Goal: Task Accomplishment & Management: Manage account settings

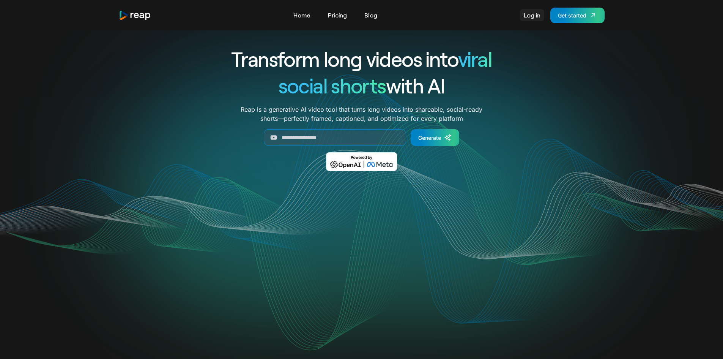
click at [534, 17] on link "Log in" at bounding box center [532, 15] width 24 height 12
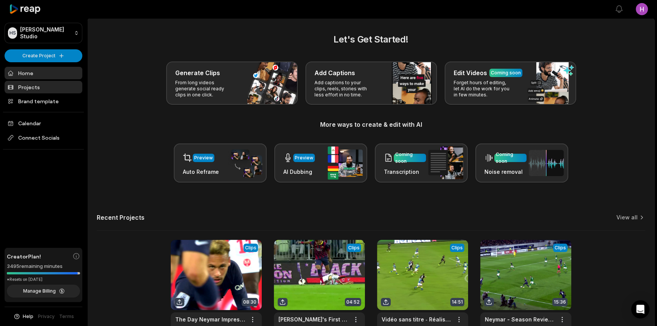
click at [37, 87] on link "Projects" at bounding box center [44, 87] width 78 height 13
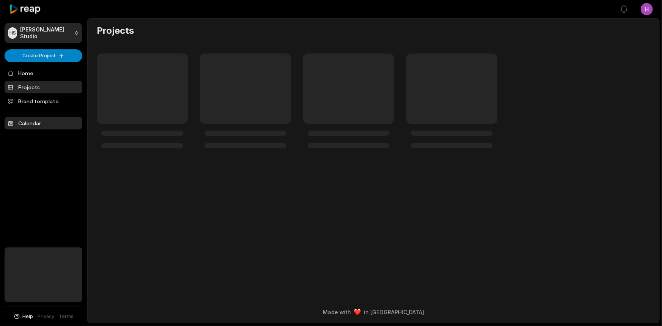
click at [39, 123] on link "Calendar" at bounding box center [44, 123] width 78 height 13
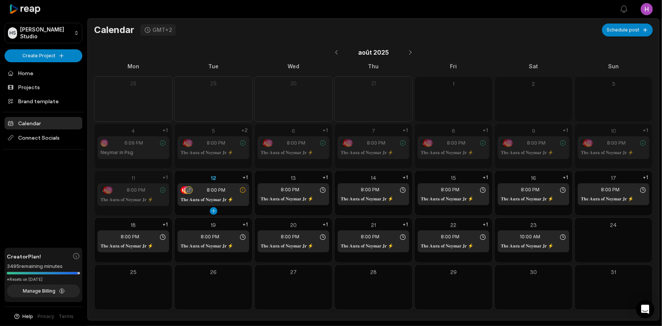
click at [226, 191] on div "8:00 PM" at bounding box center [214, 190] width 66 height 8
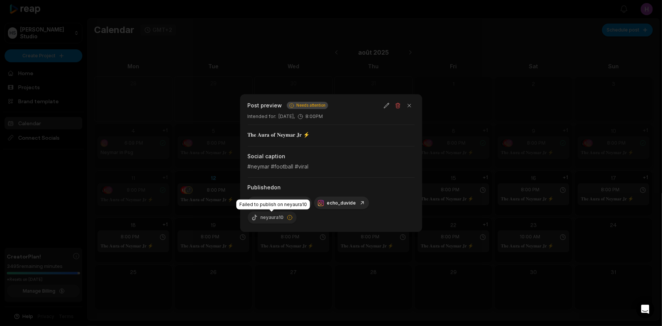
click at [288, 218] on icon at bounding box center [290, 217] width 6 height 6
click at [317, 106] on span "Needs attention" at bounding box center [311, 105] width 29 height 6
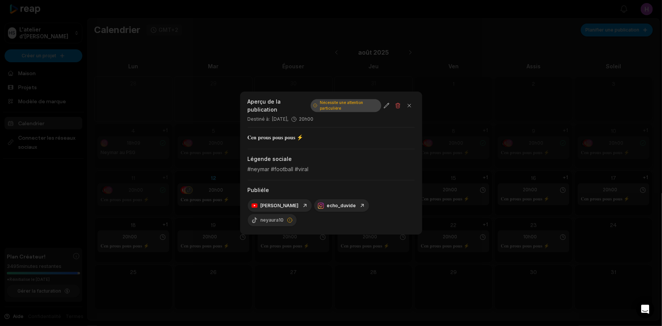
click at [356, 141] on div "𝐂𝐞𝐧 𝐩𝐫𝐨𝐮𝐬 𝐩𝐨𝐮𝐬 𝐩𝐨𝐮𝐬 ⚡" at bounding box center [331, 138] width 167 height 22
drag, startPoint x: 335, startPoint y: 101, endPoint x: 344, endPoint y: 103, distance: 9.8
click at [342, 102] on font "Nécessite une attention particulière" at bounding box center [341, 105] width 43 height 10
click at [289, 217] on icon at bounding box center [290, 220] width 6 height 6
click at [389, 105] on button "button" at bounding box center [386, 105] width 11 height 11
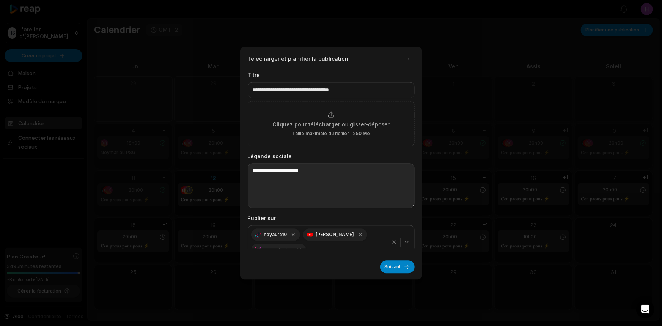
scroll to position [11, 0]
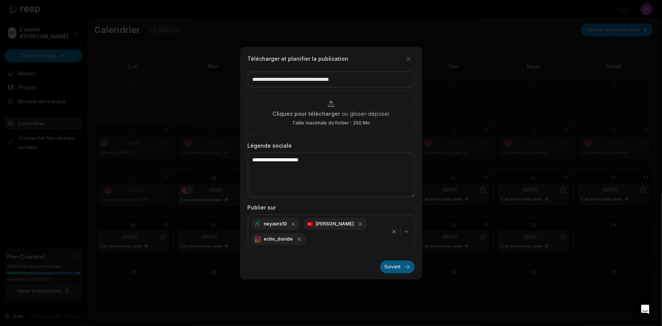
click at [398, 265] on font "Suivant" at bounding box center [393, 267] width 16 height 6
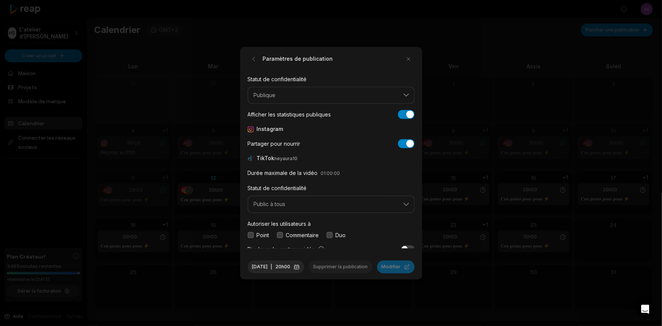
scroll to position [28, 0]
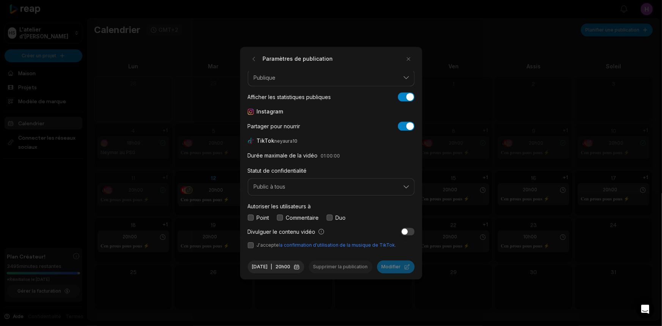
click at [279, 215] on button "button" at bounding box center [280, 218] width 6 height 6
click at [252, 215] on button "button" at bounding box center [251, 218] width 6 height 6
click at [250, 215] on button "button" at bounding box center [251, 218] width 6 height 6
click at [252, 242] on form "Paramètres de publication YouTube Statut de confidentialité Publique Afficher l…" at bounding box center [331, 163] width 167 height 220
click at [252, 242] on button "button" at bounding box center [251, 245] width 6 height 6
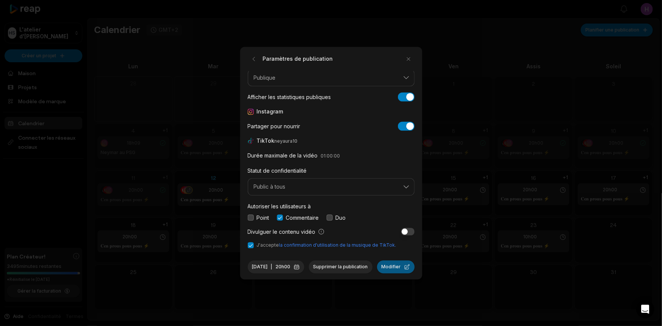
click at [377, 272] on button "Modifier" at bounding box center [396, 266] width 38 height 13
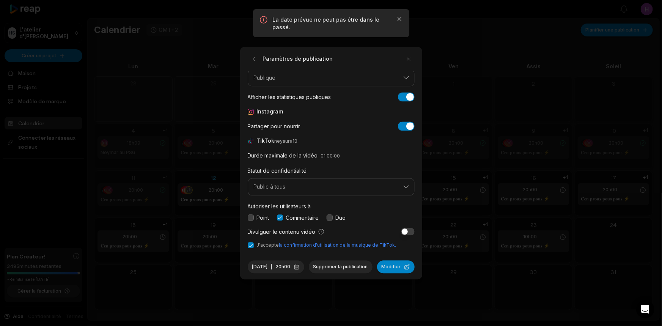
scroll to position [0, 0]
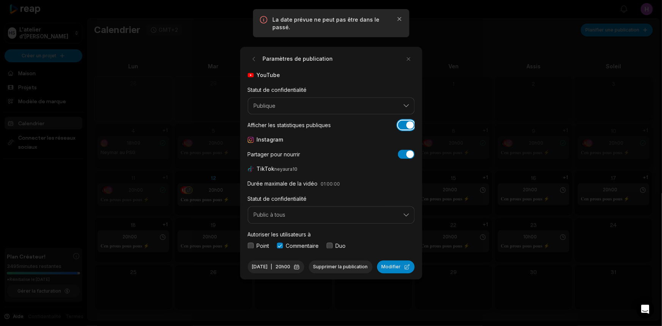
click at [400, 121] on button "Afficher les statistiques publiques" at bounding box center [406, 125] width 17 height 9
click at [255, 55] on button "button" at bounding box center [254, 59] width 12 height 12
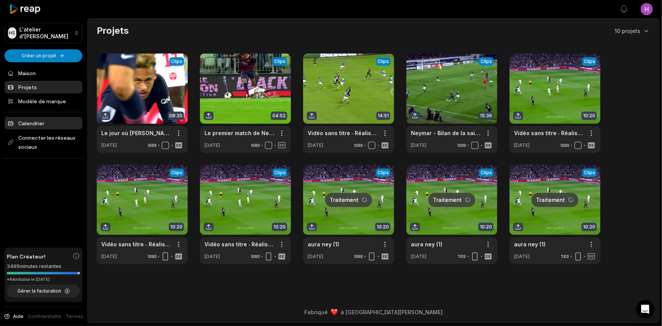
click at [65, 124] on link "Calendrier" at bounding box center [44, 123] width 78 height 13
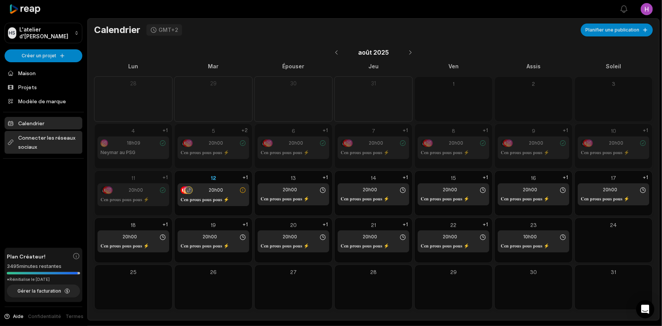
click at [55, 142] on font "Connecter les réseaux sociaux" at bounding box center [48, 142] width 61 height 18
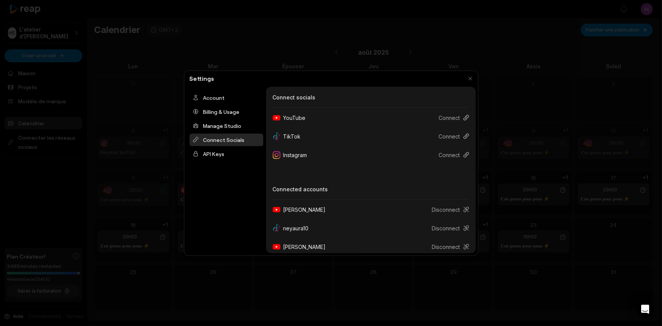
scroll to position [25, 0]
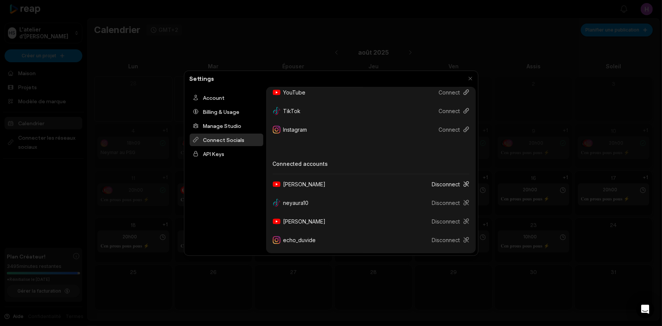
click at [440, 186] on button "Disconnect" at bounding box center [447, 184] width 43 height 14
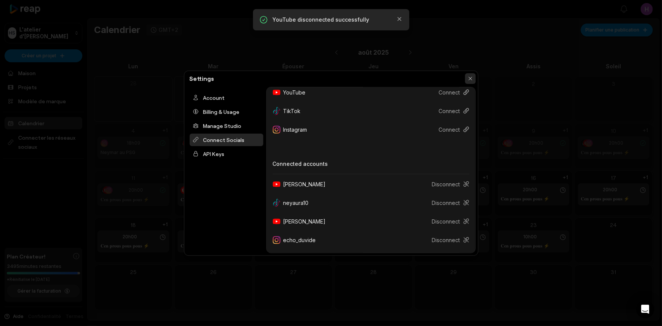
click at [472, 76] on button "button" at bounding box center [470, 78] width 11 height 11
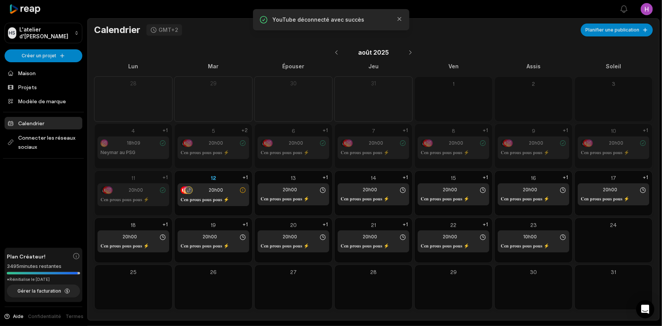
click at [44, 122] on link "Calendrier" at bounding box center [44, 123] width 78 height 13
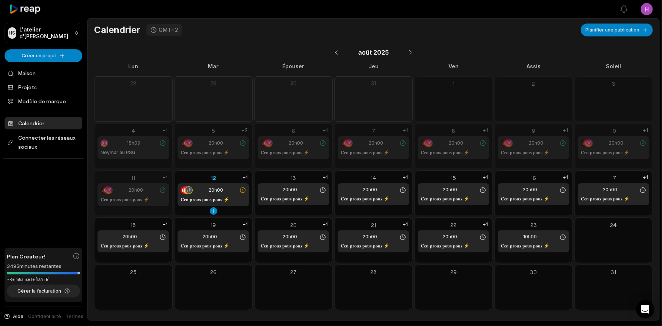
click at [230, 189] on div "20h00" at bounding box center [214, 190] width 66 height 8
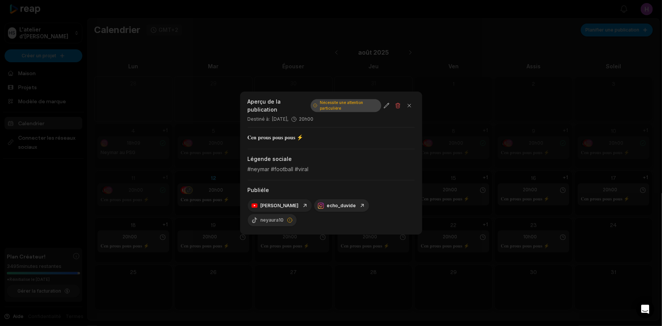
click at [296, 206] on link "[PERSON_NAME]" at bounding box center [280, 205] width 57 height 6
click at [387, 102] on button "button" at bounding box center [386, 105] width 11 height 11
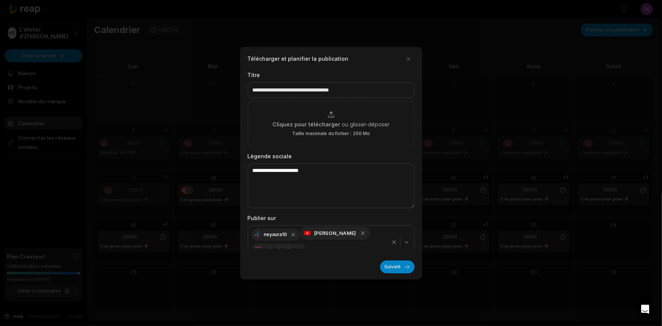
click at [359, 233] on icon "button" at bounding box center [362, 233] width 7 height 7
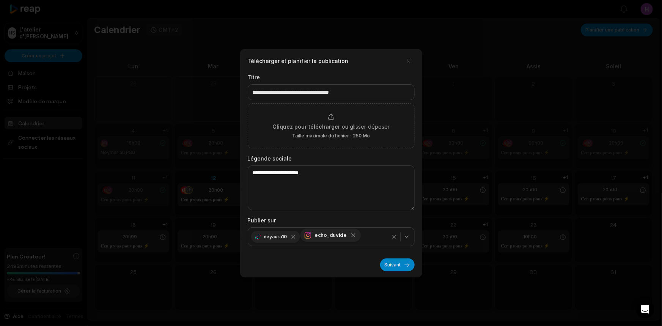
click at [354, 235] on icon "button" at bounding box center [353, 235] width 7 height 7
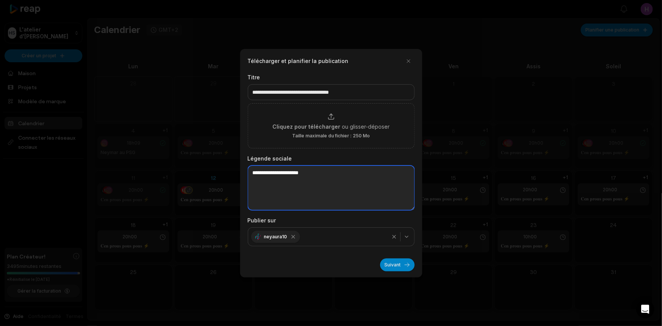
click at [343, 184] on textarea "**********" at bounding box center [331, 187] width 167 height 45
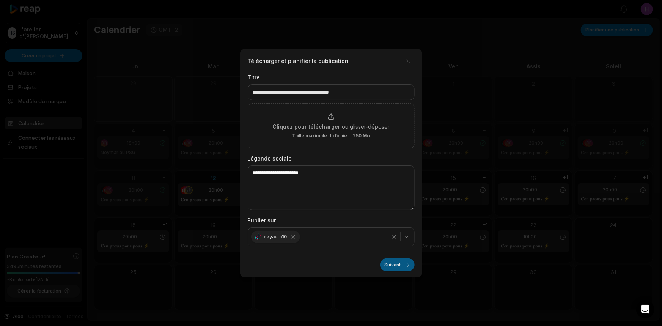
click at [389, 267] on font "Suivant" at bounding box center [393, 265] width 16 height 6
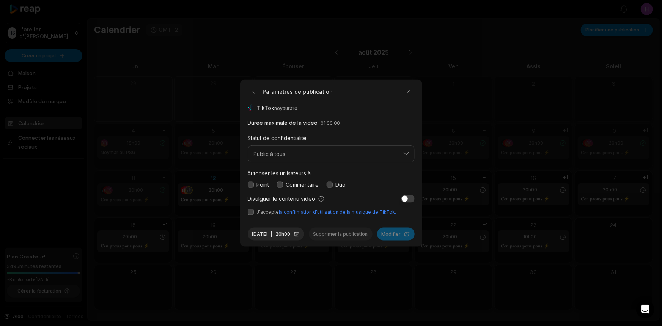
click at [282, 181] on button "button" at bounding box center [280, 184] width 6 height 6
click at [291, 231] on font "20h00" at bounding box center [283, 234] width 15 height 6
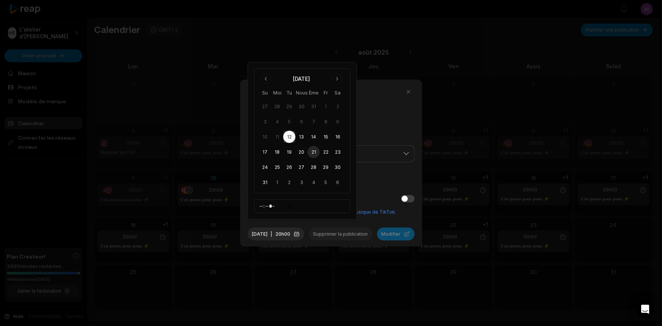
click at [316, 149] on button "21" at bounding box center [314, 152] width 12 height 12
click at [265, 206] on input "*****" at bounding box center [302, 206] width 96 height 14
type input "*****"
click at [334, 205] on input "*****" at bounding box center [302, 206] width 96 height 14
click at [362, 209] on font "la confirmation d'utilisation de la musique de TikTok." at bounding box center [337, 212] width 117 height 6
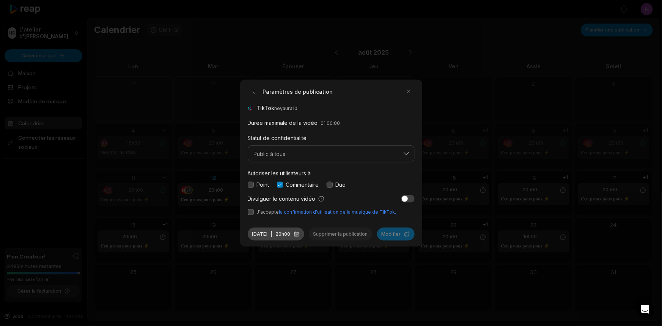
click at [303, 230] on button "12 août 2025 | 20h00" at bounding box center [276, 234] width 57 height 13
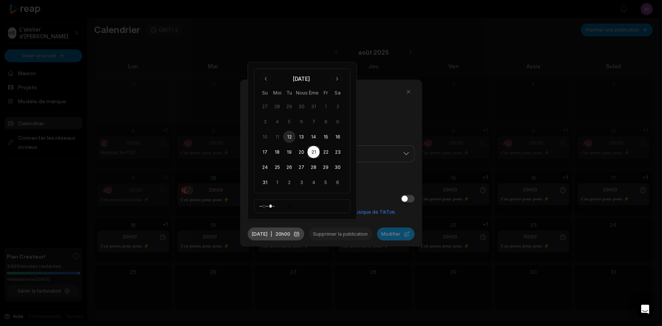
click at [291, 231] on font "20h00" at bounding box center [283, 234] width 15 height 6
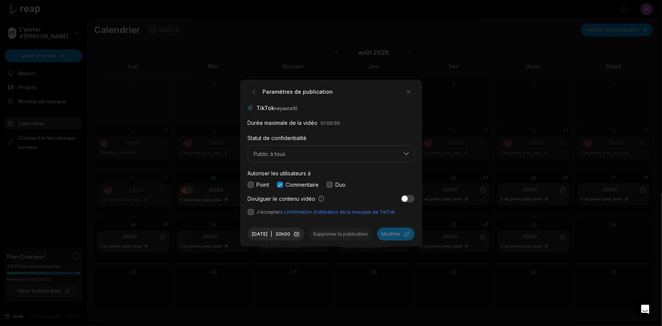
click at [250, 209] on button "button" at bounding box center [251, 212] width 6 height 6
click at [291, 231] on font "20h00" at bounding box center [283, 234] width 15 height 6
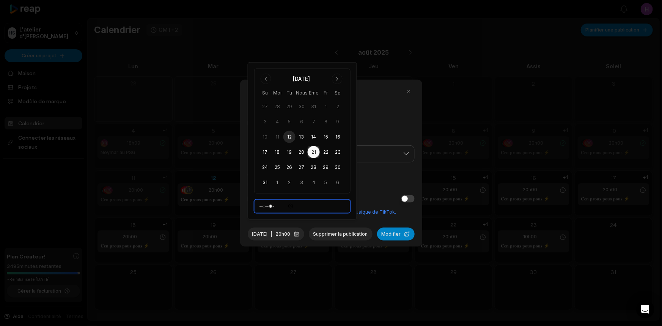
click at [283, 205] on input "*****" at bounding box center [302, 206] width 96 height 14
type input "*****"
click at [382, 237] on font "Modifier" at bounding box center [391, 234] width 19 height 6
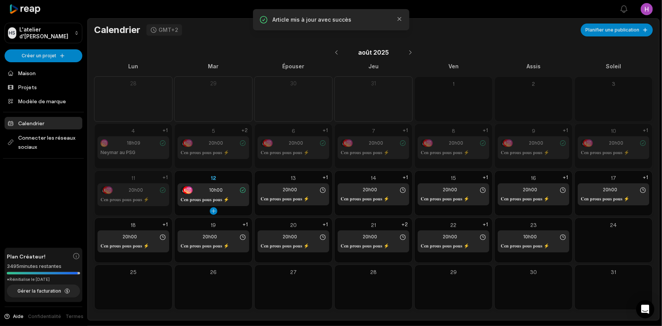
click at [227, 201] on font "𝐂𝐞𝐧 𝐩𝐫𝐨𝐮𝐬 𝐩𝐨𝐮𝐬 𝐩𝐨𝐮𝐬 ⚡" at bounding box center [205, 200] width 49 height 6
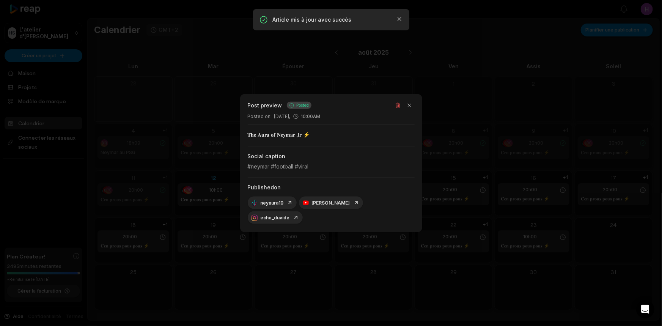
click at [551, 238] on div at bounding box center [331, 163] width 662 height 326
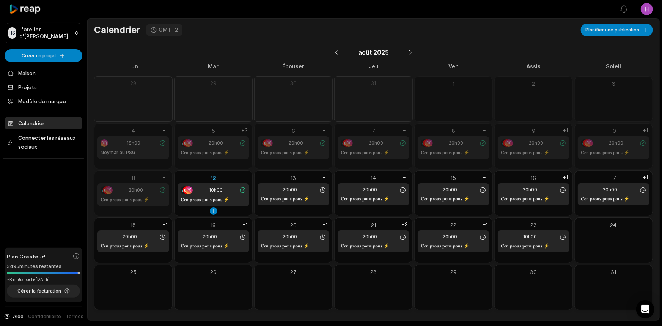
click at [214, 179] on font "12" at bounding box center [213, 178] width 5 height 6
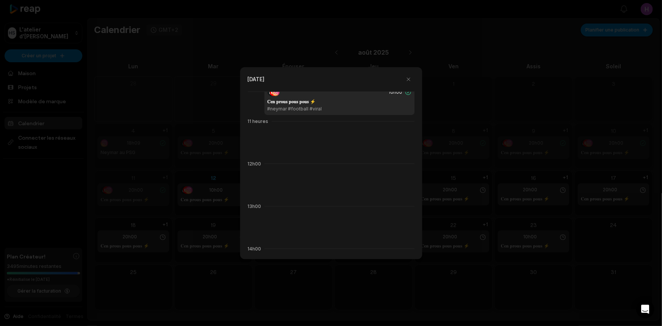
scroll to position [272, 0]
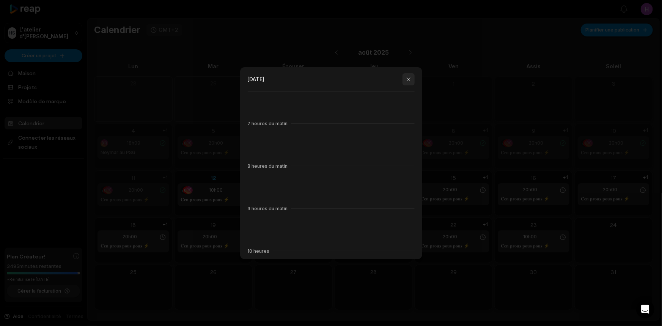
click at [406, 81] on button "button" at bounding box center [409, 79] width 12 height 12
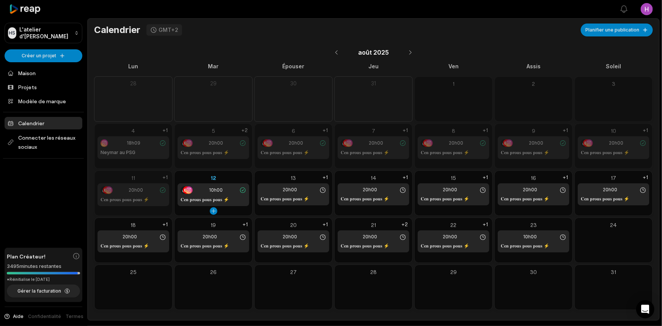
click at [214, 178] on font "12" at bounding box center [213, 178] width 5 height 6
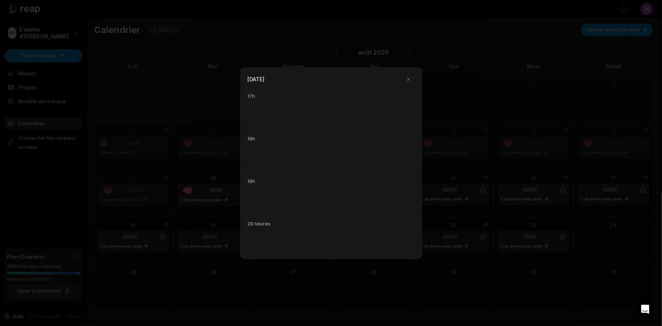
scroll to position [858, 0]
click at [403, 78] on button "button" at bounding box center [409, 79] width 12 height 12
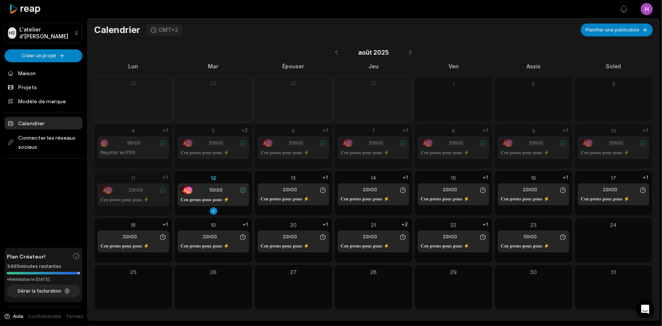
click at [228, 190] on div "10h00" at bounding box center [214, 190] width 66 height 8
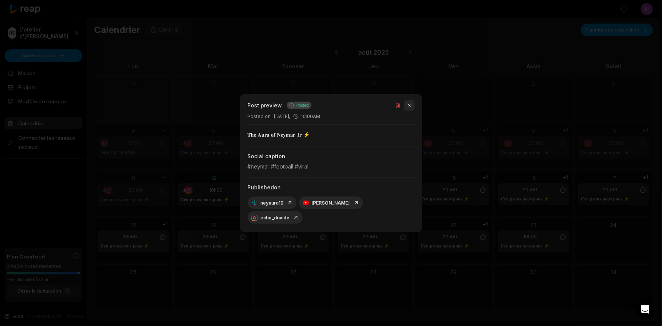
click at [409, 107] on button "button" at bounding box center [409, 105] width 11 height 11
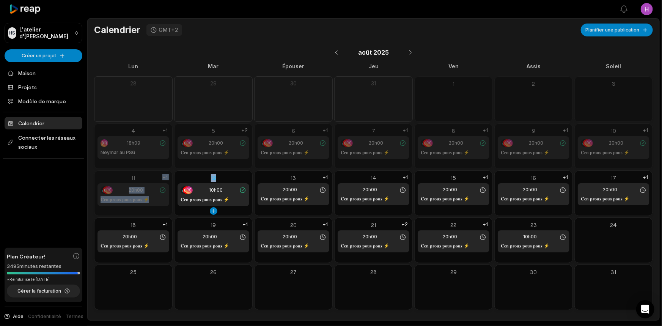
drag, startPoint x: 164, startPoint y: 186, endPoint x: 189, endPoint y: 189, distance: 25.3
click at [189, 189] on div "Lun Mar Épouser Jeu Ven Assis Soleil 28 29 30 31 1 2 3 4 18h09 Neymar au PSG +1…" at bounding box center [373, 186] width 559 height 248
click at [191, 174] on div "12" at bounding box center [214, 178] width 72 height 8
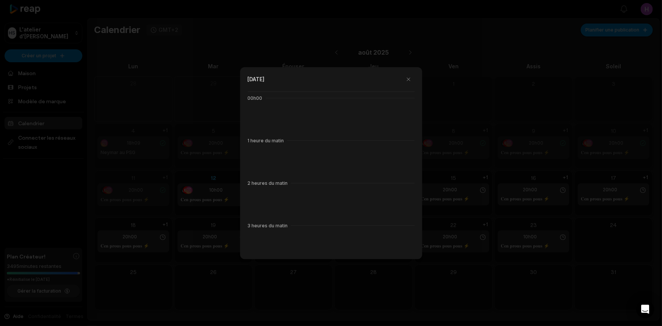
scroll to position [425, 0]
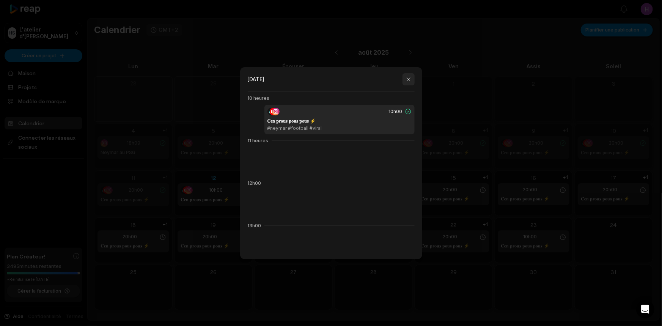
click at [406, 80] on button "button" at bounding box center [409, 79] width 12 height 12
